Goal: Transaction & Acquisition: Obtain resource

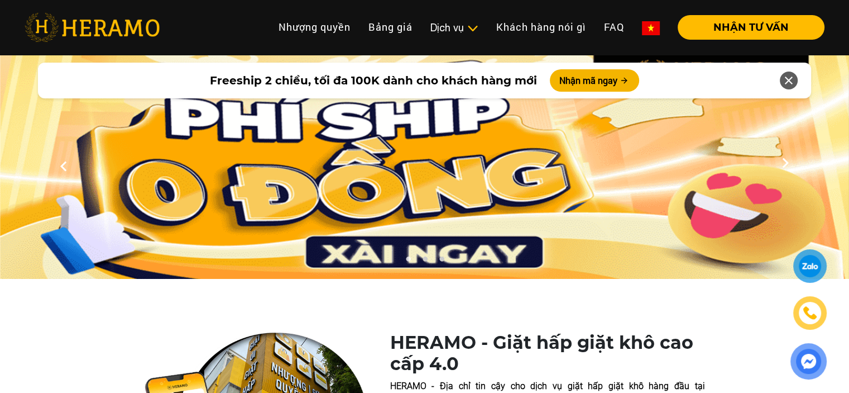
click at [811, 258] on div at bounding box center [811, 266] width 24 height 25
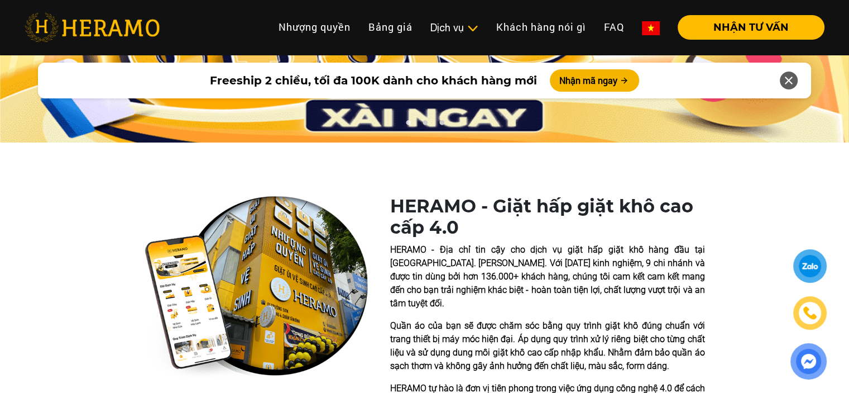
scroll to position [168, 0]
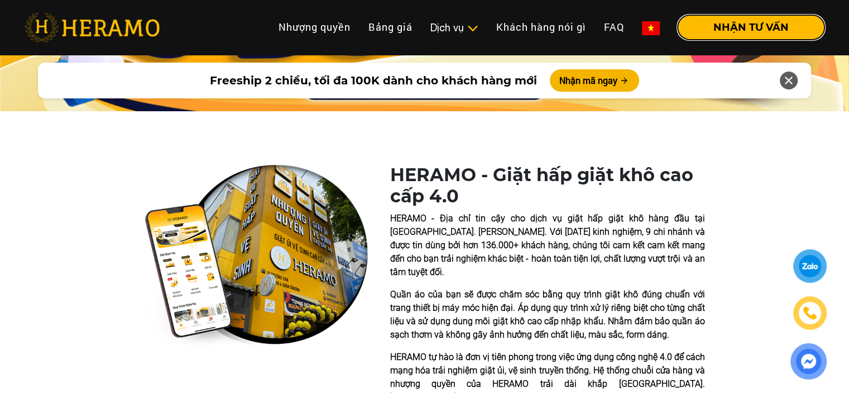
click at [765, 30] on button "NHẬN TƯ VẤN" at bounding box center [751, 27] width 147 height 25
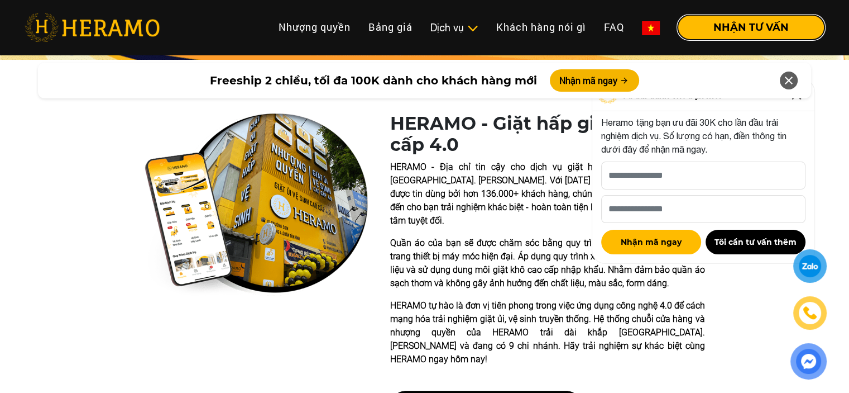
scroll to position [223, 0]
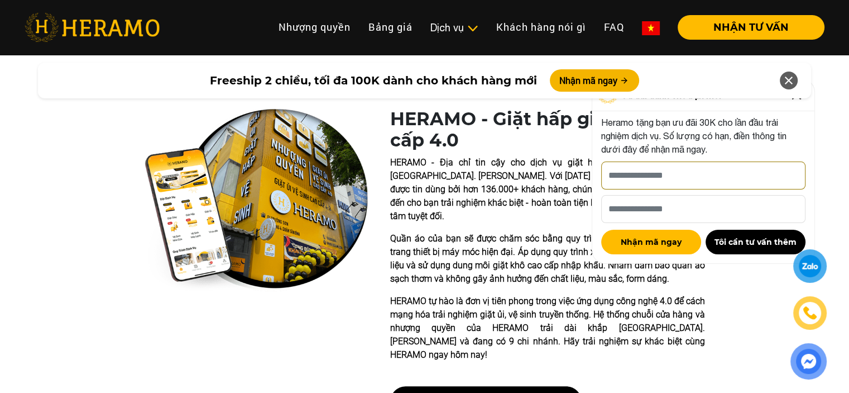
click at [706, 176] on input "[PERSON_NAME] xin tên của bạn nhé *" at bounding box center [703, 175] width 204 height 28
click at [730, 324] on div "HERAMO - Giặt hấp giặt khô cao cấp 4.0 HERAMO - Địa chỉ tin cậy cho dịch vụ giặ…" at bounding box center [424, 266] width 849 height 317
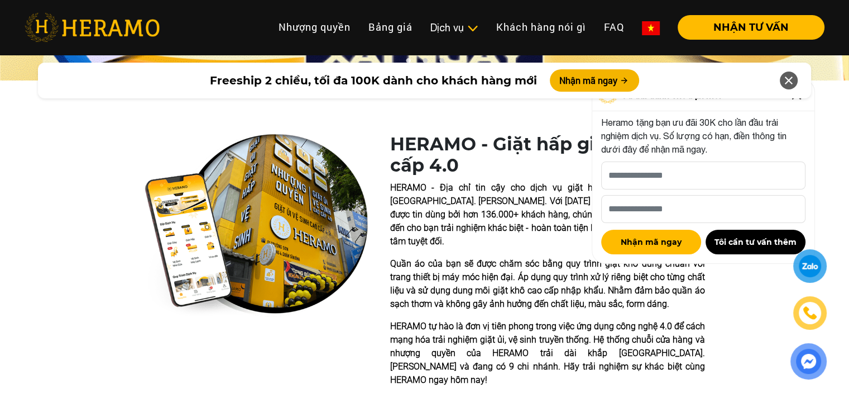
scroll to position [168, 0]
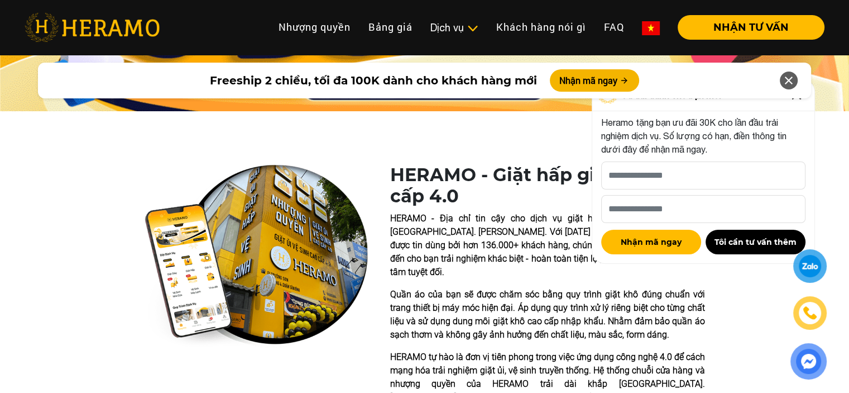
click at [815, 308] on img at bounding box center [810, 312] width 13 height 13
click at [689, 181] on input "[PERSON_NAME] xin tên của bạn nhé *" at bounding box center [703, 175] width 204 height 28
click at [411, 232] on p "HERAMO - Địa chỉ tin cậy cho dịch vụ giặt hấp giặt khô hàng đầu tại [GEOGRAPHIC…" at bounding box center [547, 245] width 315 height 67
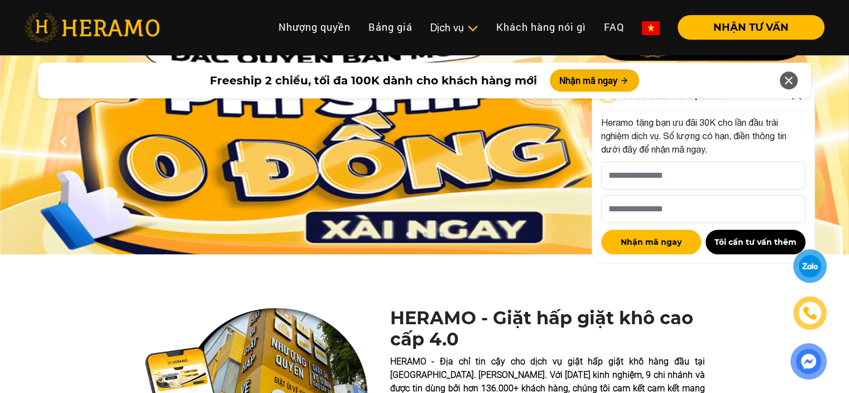
scroll to position [0, 0]
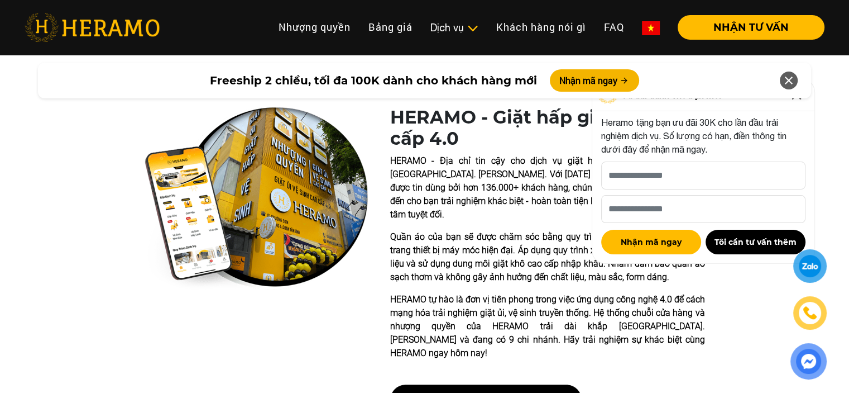
scroll to position [223, 0]
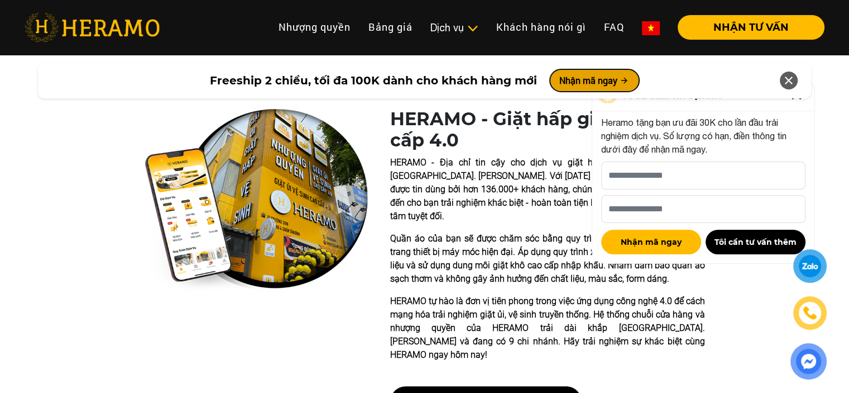
click at [588, 79] on button "Nhận mã ngay" at bounding box center [594, 80] width 89 height 22
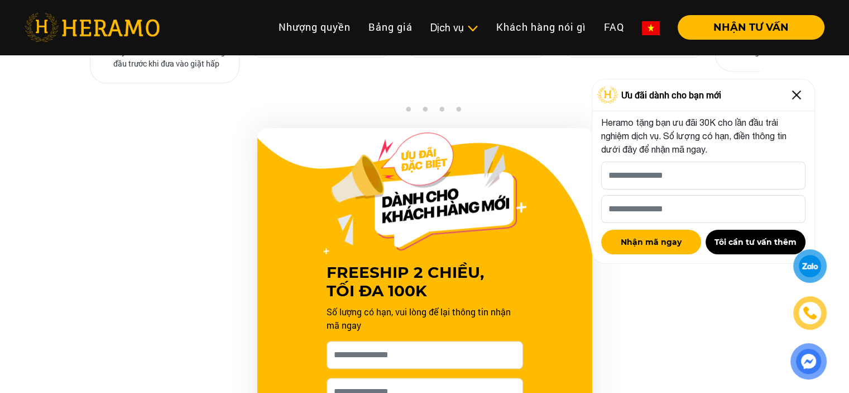
scroll to position [1135, 0]
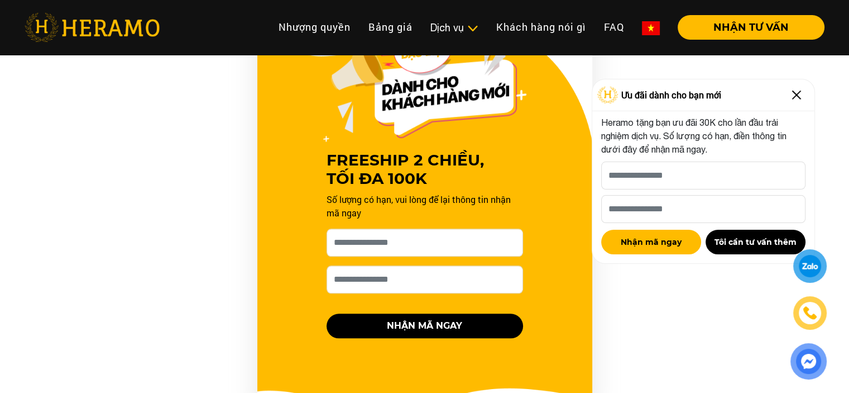
click at [581, 82] on div "FREESHIP 2 CHIỀU, TỐI ĐA 100K Số lượng có hạn, vui lòng để lại thông tin nhận m…" at bounding box center [424, 217] width 335 height 402
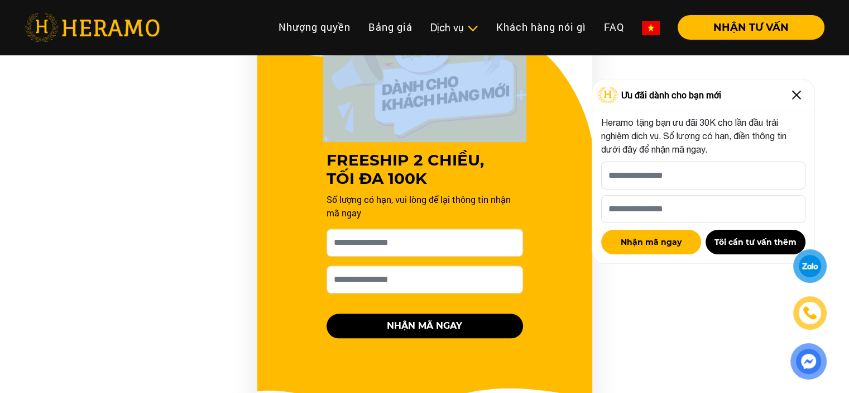
click at [581, 82] on div "FREESHIP 2 CHIỀU, TỐI ĐA 100K Số lượng có hạn, vui lòng để lại thông tin nhận m…" at bounding box center [424, 217] width 335 height 402
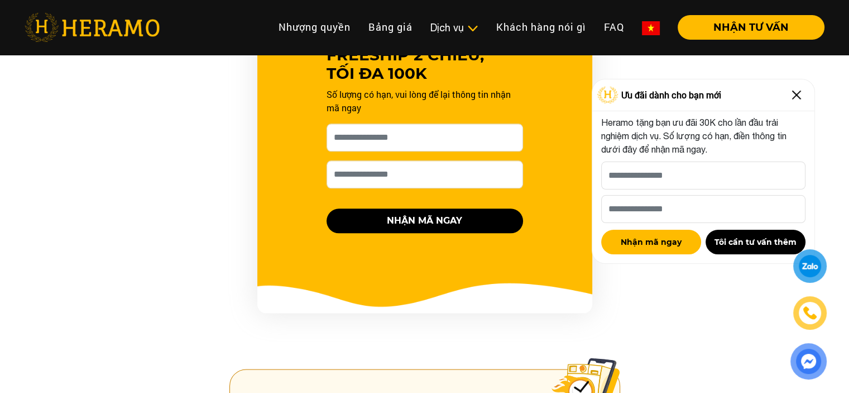
scroll to position [1191, 0]
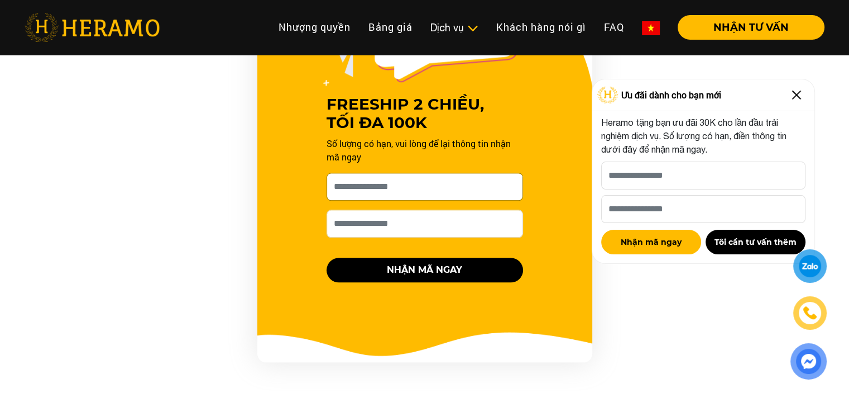
click at [395, 173] on input "[PERSON_NAME] xin tên của bạn nhé *" at bounding box center [425, 187] width 197 height 28
type input "*"
type input "******"
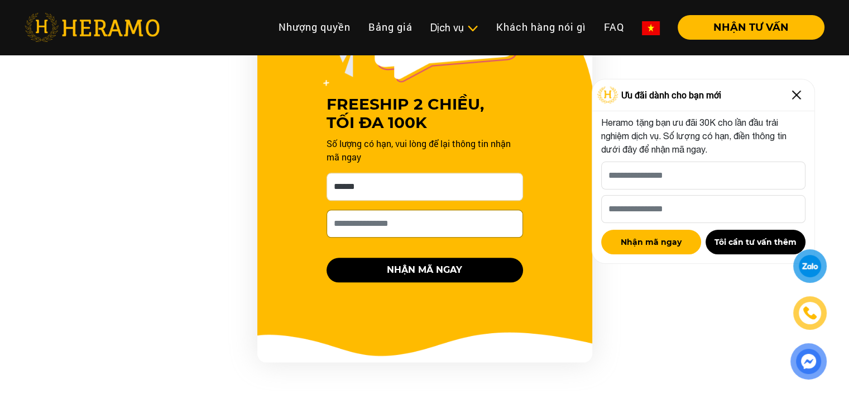
click at [372, 209] on input "Số điện thoại HERAMO có thể liên hệ là *" at bounding box center [425, 223] width 197 height 28
type input "**********"
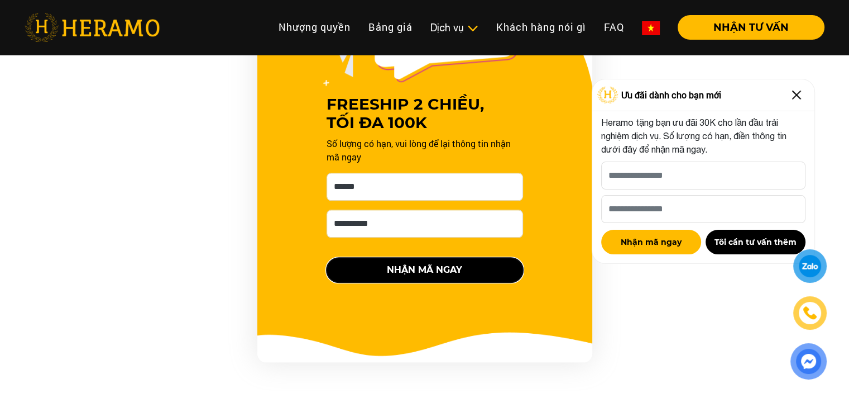
click at [378, 257] on button "NHẬN MÃ NGAY" at bounding box center [425, 269] width 197 height 25
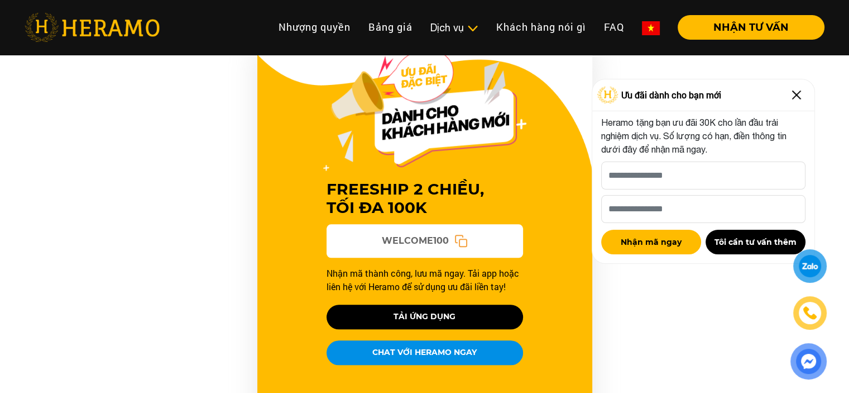
scroll to position [1135, 0]
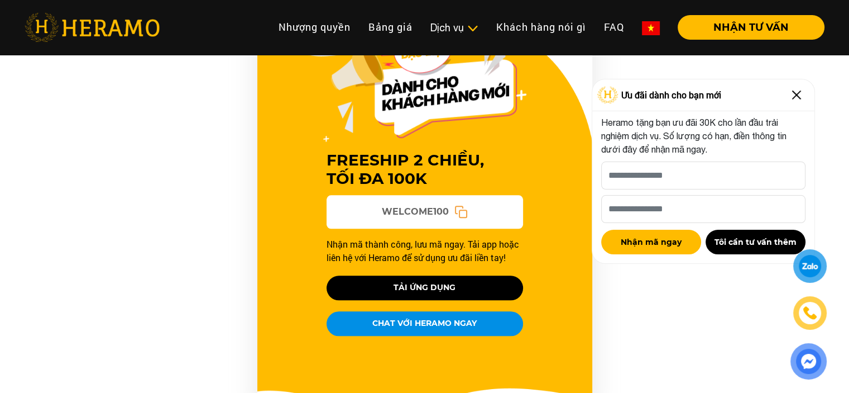
click at [794, 93] on img at bounding box center [797, 95] width 18 height 18
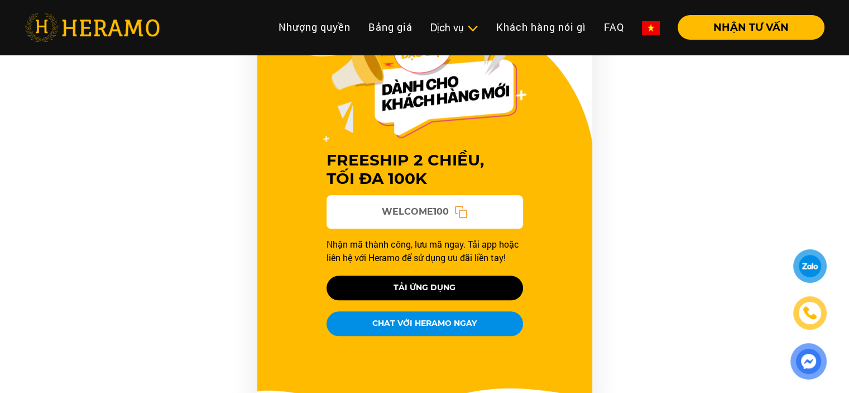
click at [813, 261] on div at bounding box center [810, 266] width 22 height 22
